Goal: Transaction & Acquisition: Purchase product/service

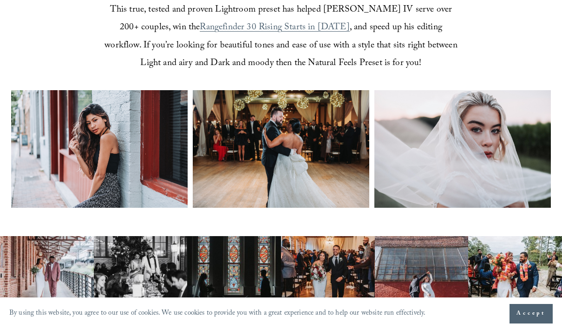
scroll to position [349, 0]
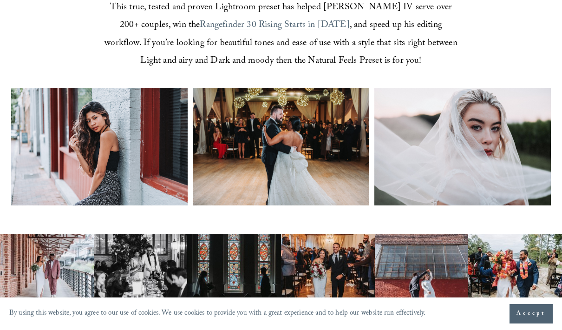
click at [439, 142] on img at bounding box center [463, 147] width 177 height 118
click at [430, 124] on img at bounding box center [463, 147] width 177 height 118
click at [416, 146] on img at bounding box center [463, 147] width 177 height 118
click at [412, 139] on img at bounding box center [463, 147] width 177 height 118
click at [407, 132] on img at bounding box center [463, 147] width 177 height 118
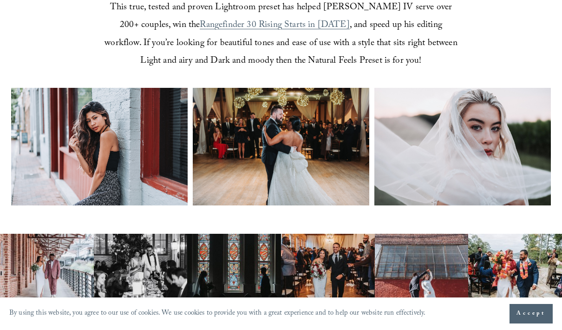
click at [520, 314] on span "Accept" at bounding box center [531, 313] width 29 height 9
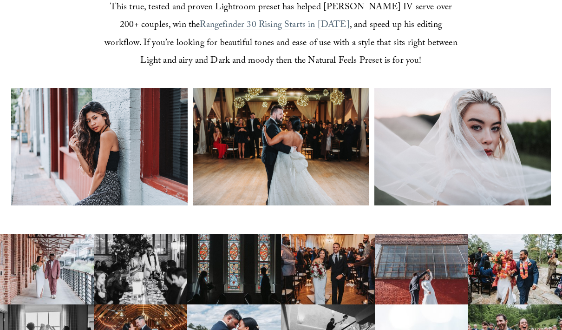
click at [425, 142] on img at bounding box center [463, 147] width 177 height 118
click at [407, 143] on img at bounding box center [463, 147] width 177 height 118
click at [408, 144] on img at bounding box center [463, 147] width 177 height 118
click at [409, 146] on img at bounding box center [463, 147] width 177 height 118
click at [408, 146] on img at bounding box center [463, 147] width 177 height 118
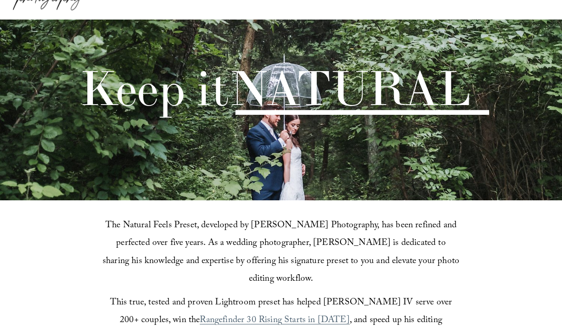
scroll to position [0, 0]
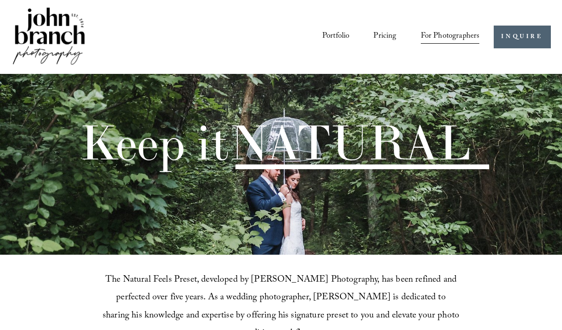
click at [148, 189] on div "Keep it NATURAL" at bounding box center [281, 164] width 562 height 181
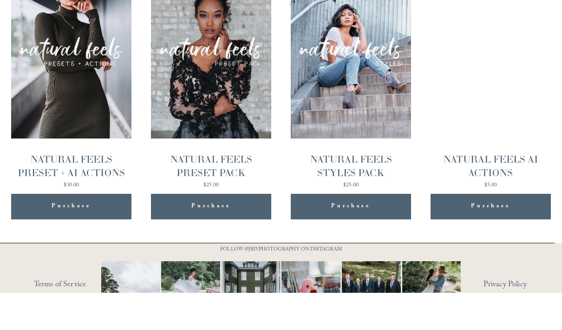
scroll to position [922, 0]
